Goal: Check status: Check status

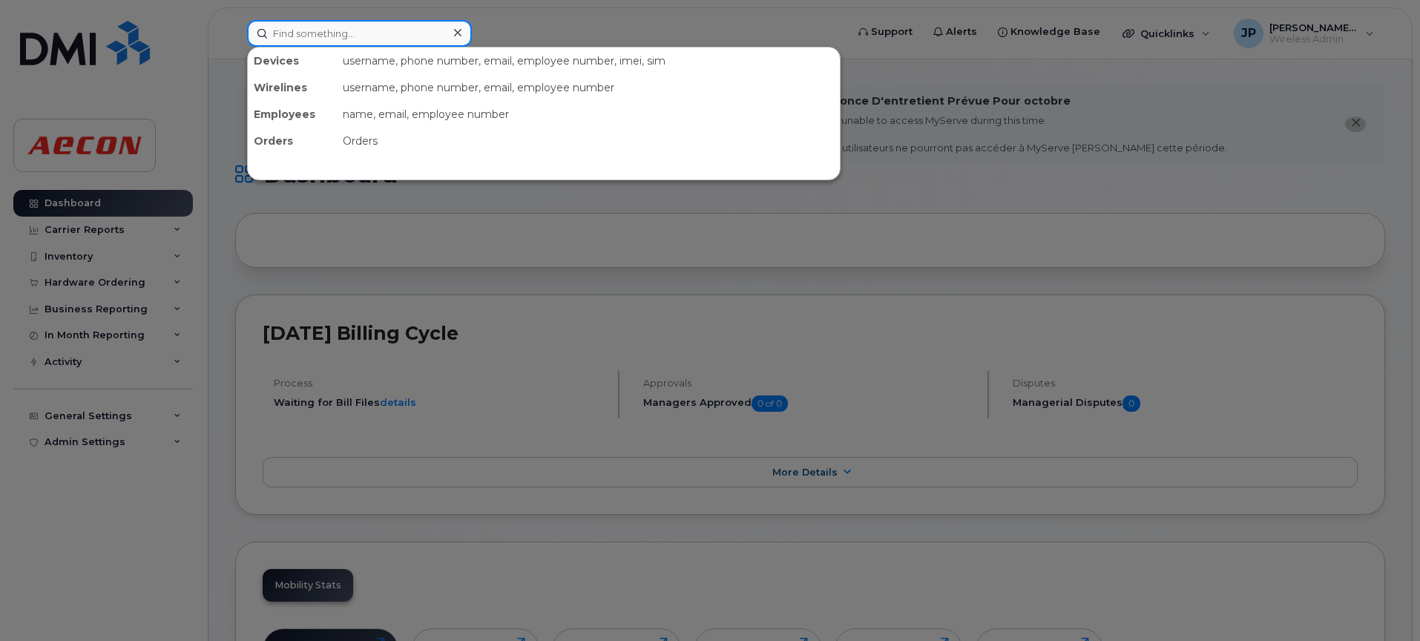
click at [304, 41] on input at bounding box center [359, 33] width 225 height 27
paste input "WO1092745"
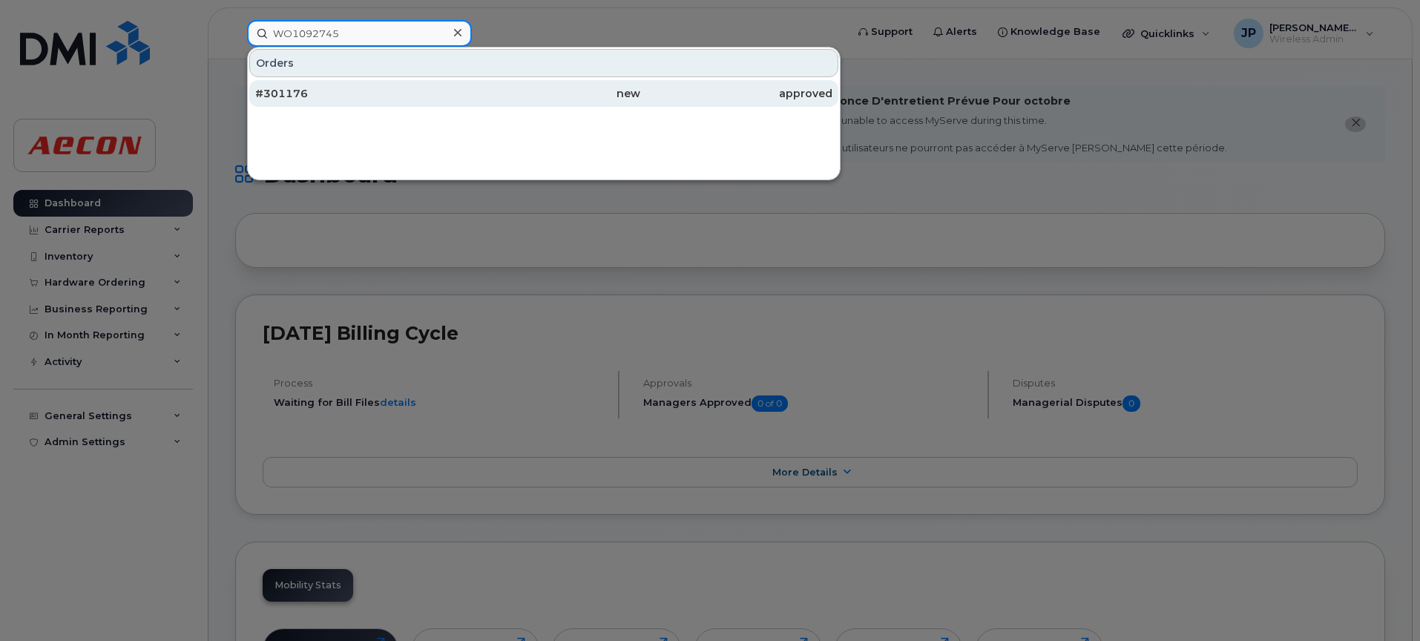
type input "WO1092745"
click at [318, 85] on div "#301176" at bounding box center [351, 93] width 192 height 27
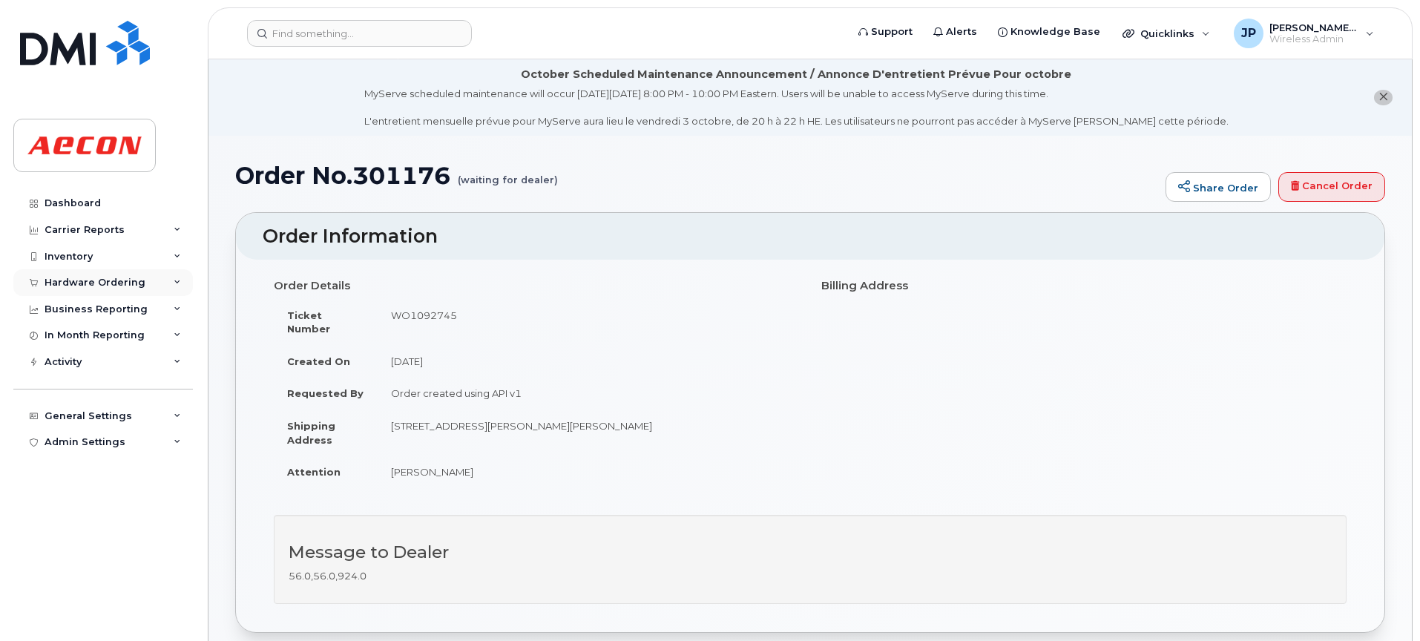
click at [100, 291] on div "Hardware Ordering" at bounding box center [103, 282] width 180 height 27
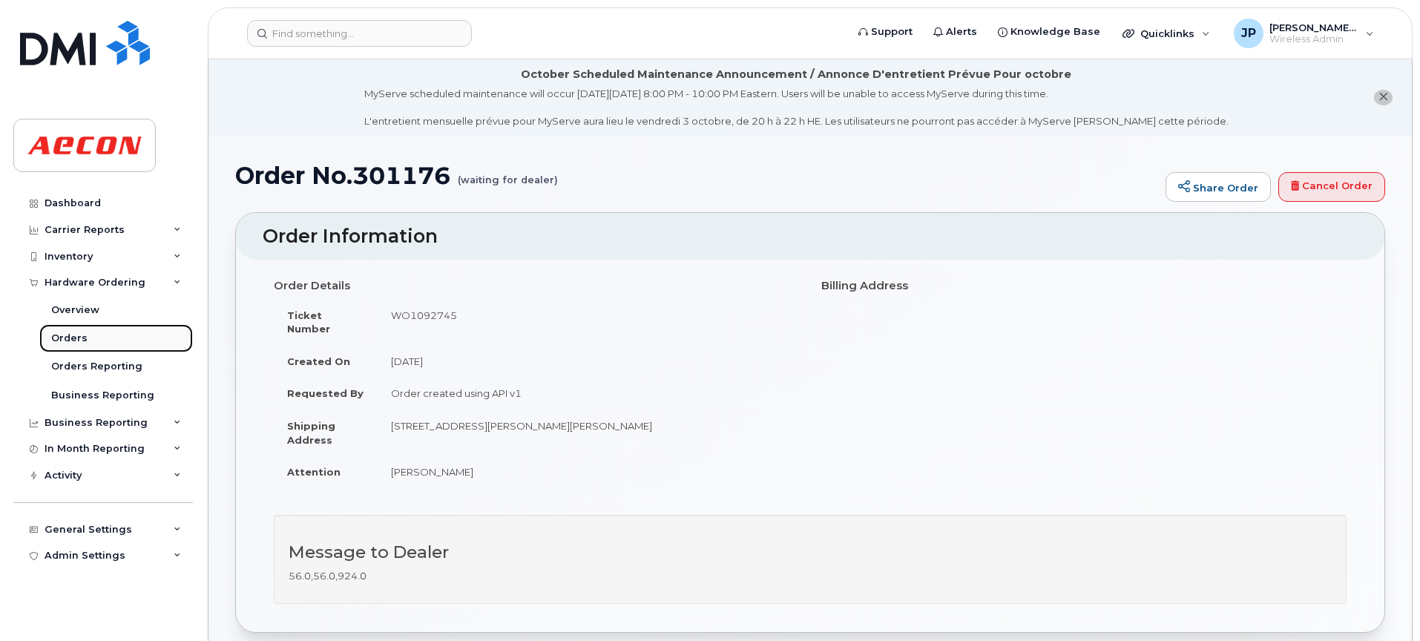
click at [108, 331] on link "Orders" at bounding box center [116, 338] width 154 height 28
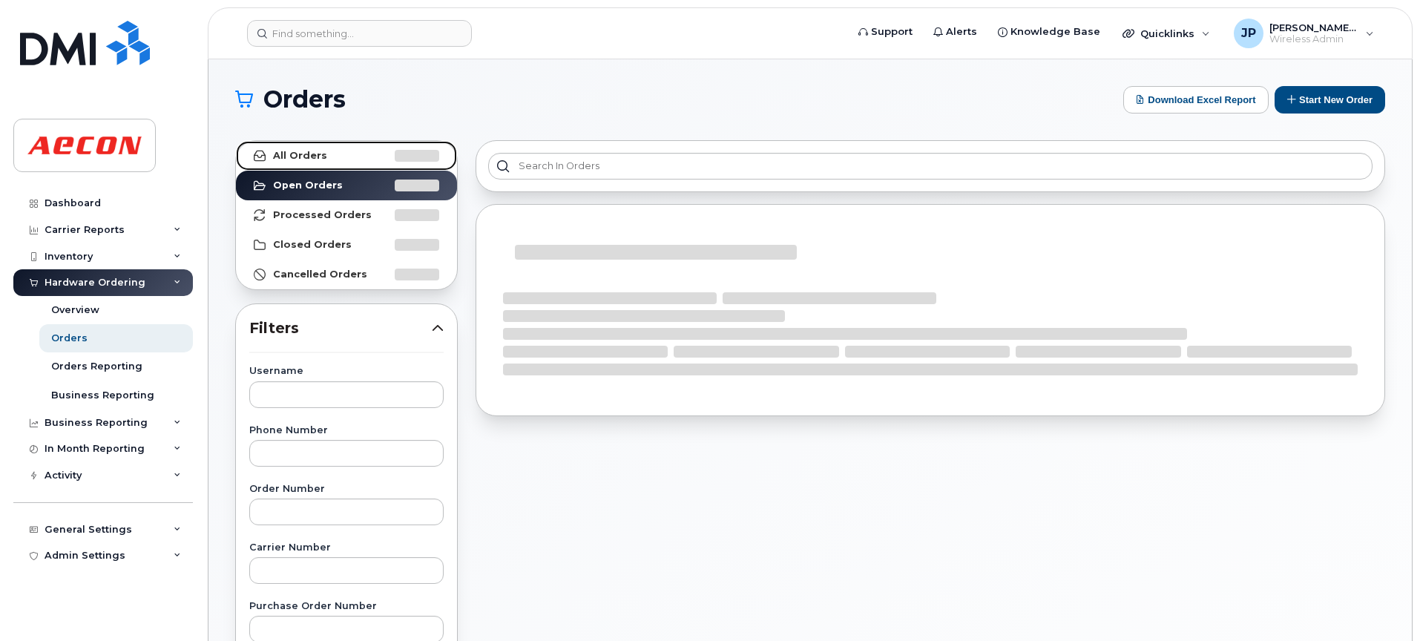
click at [311, 154] on strong "All Orders" at bounding box center [300, 156] width 54 height 12
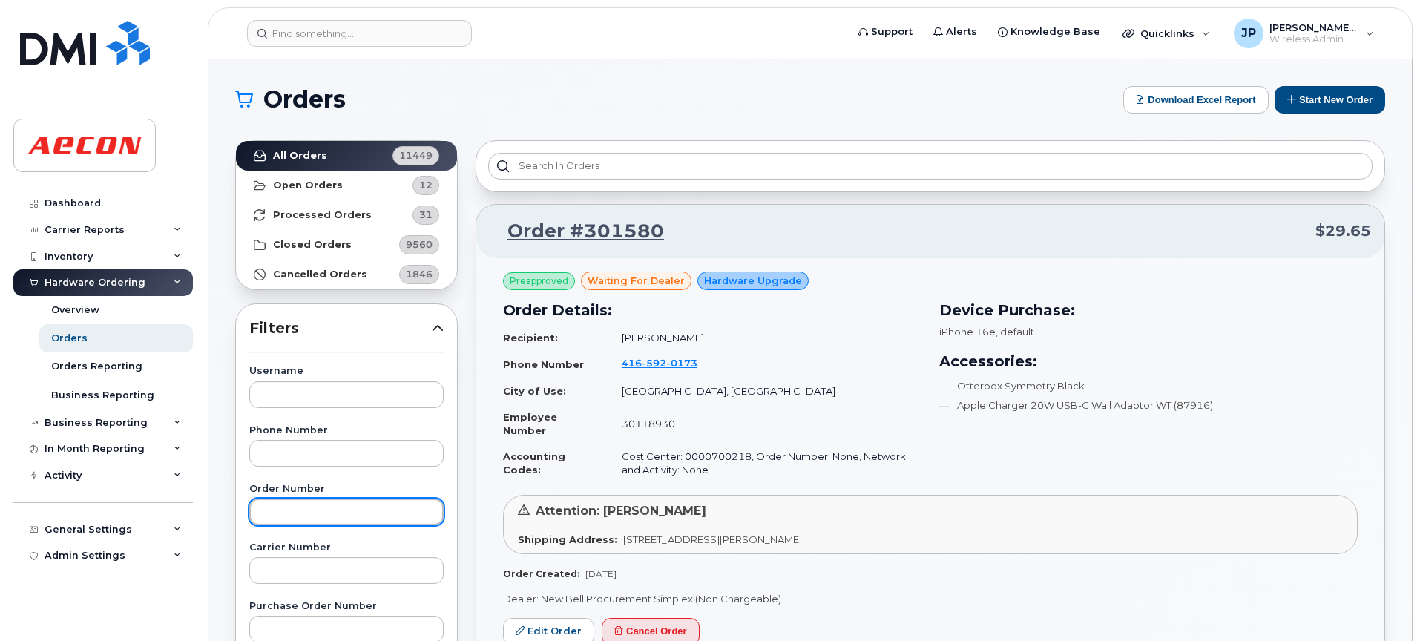
click at [338, 508] on input "text" at bounding box center [346, 512] width 194 height 27
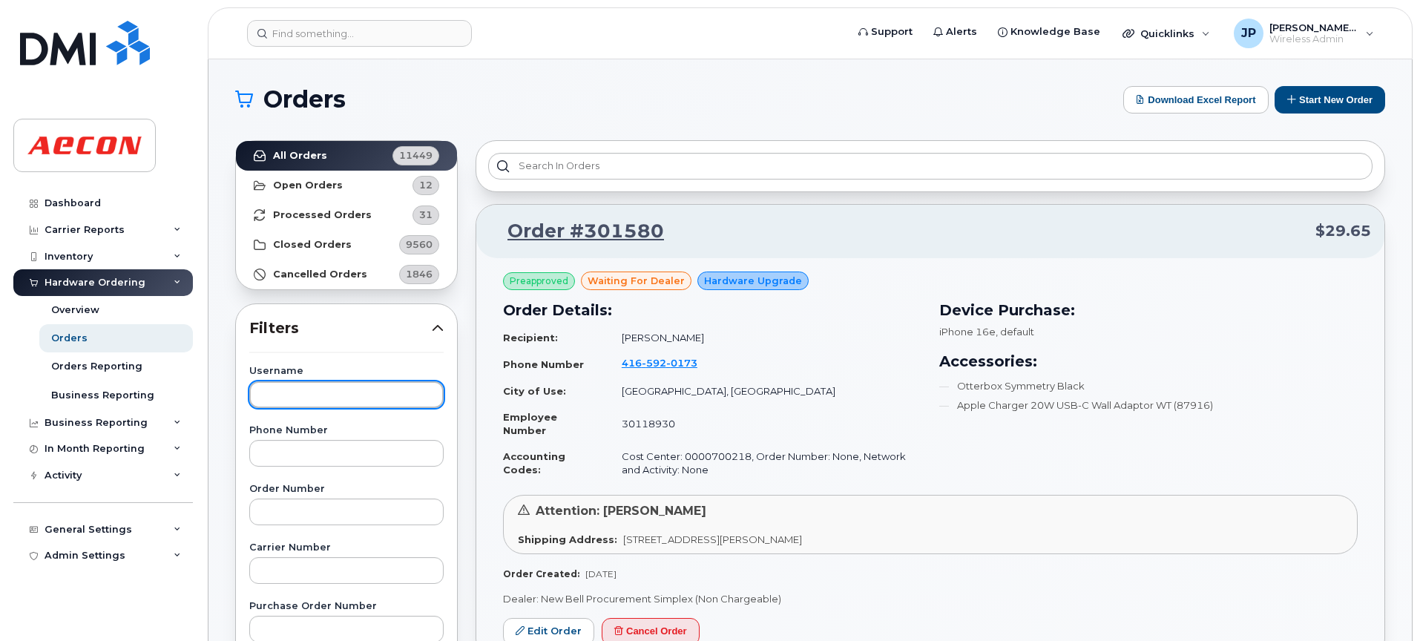
click at [292, 394] on input "text" at bounding box center [346, 394] width 194 height 27
click at [352, 390] on input "text" at bounding box center [346, 394] width 194 height 27
paste input "Chris Vaux"
click at [268, 396] on input "Chris Vaux" at bounding box center [346, 394] width 194 height 27
type input "Chris Vaux"
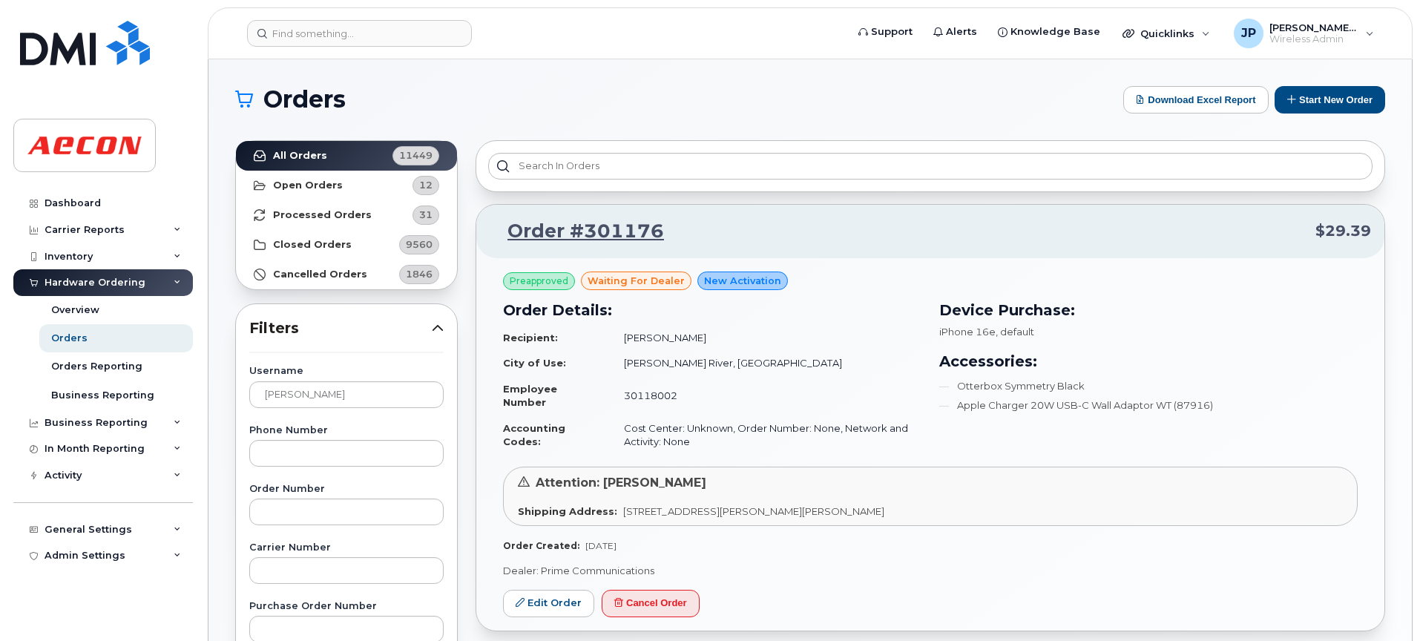
drag, startPoint x: 517, startPoint y: 510, endPoint x: 949, endPoint y: 514, distance: 431.9
click at [949, 514] on div "Attention: Chris Vaux Shipping Address: 660 Pinecrest RD, Campbell River, BC Ca…" at bounding box center [930, 496] width 855 height 59
copy div "Shipping Address: 660 Pinecrest RD, Campbell River, BC Campbell River BC V9W 3P3"
click at [704, 562] on div "Preapproved waiting for dealer New Activation Order Details: Recipient: Chris V…" at bounding box center [930, 444] width 908 height 373
click at [549, 600] on link "Edit Order" at bounding box center [548, 603] width 91 height 27
